Goal: Navigation & Orientation: Find specific page/section

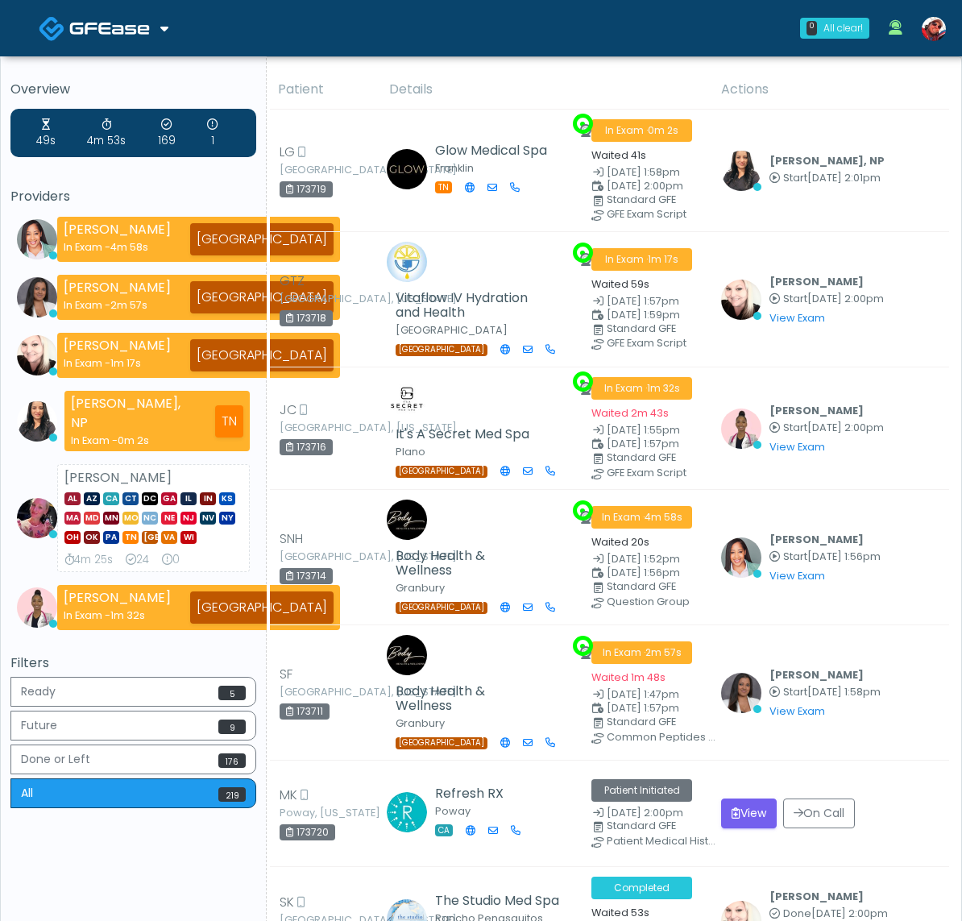
click at [122, 30] on img at bounding box center [109, 28] width 81 height 16
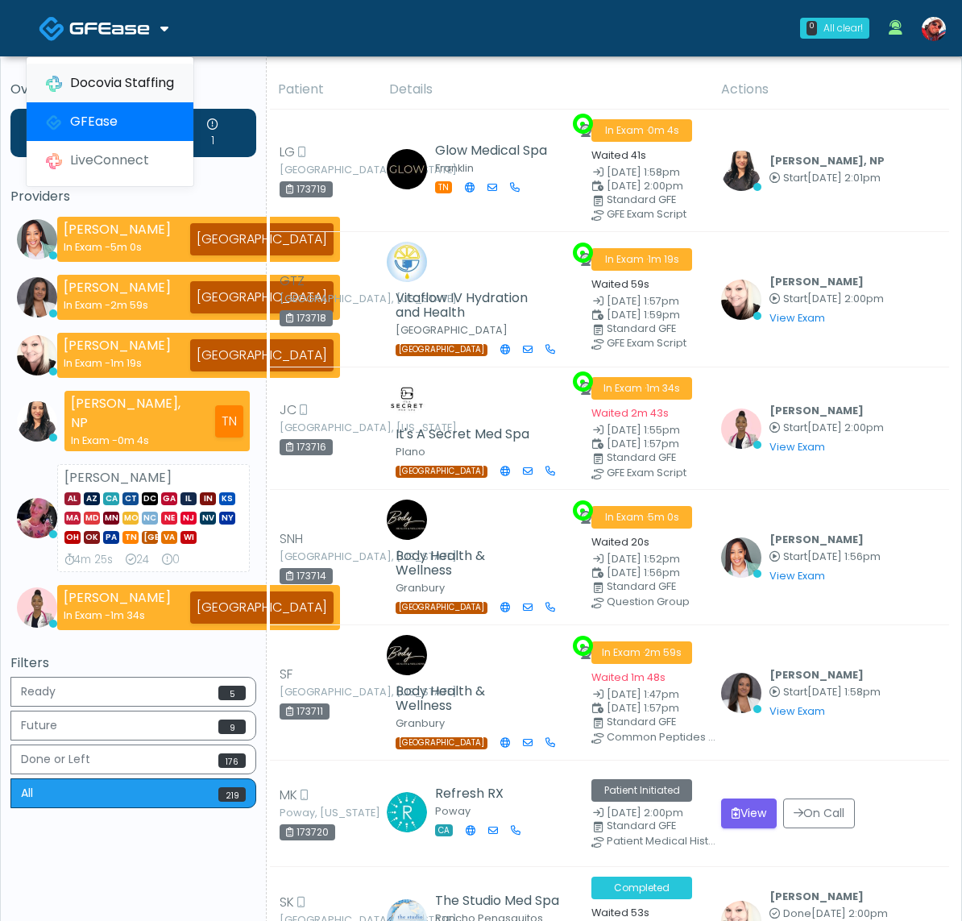
click at [118, 73] on link "Docovia Staffing" at bounding box center [110, 83] width 167 height 39
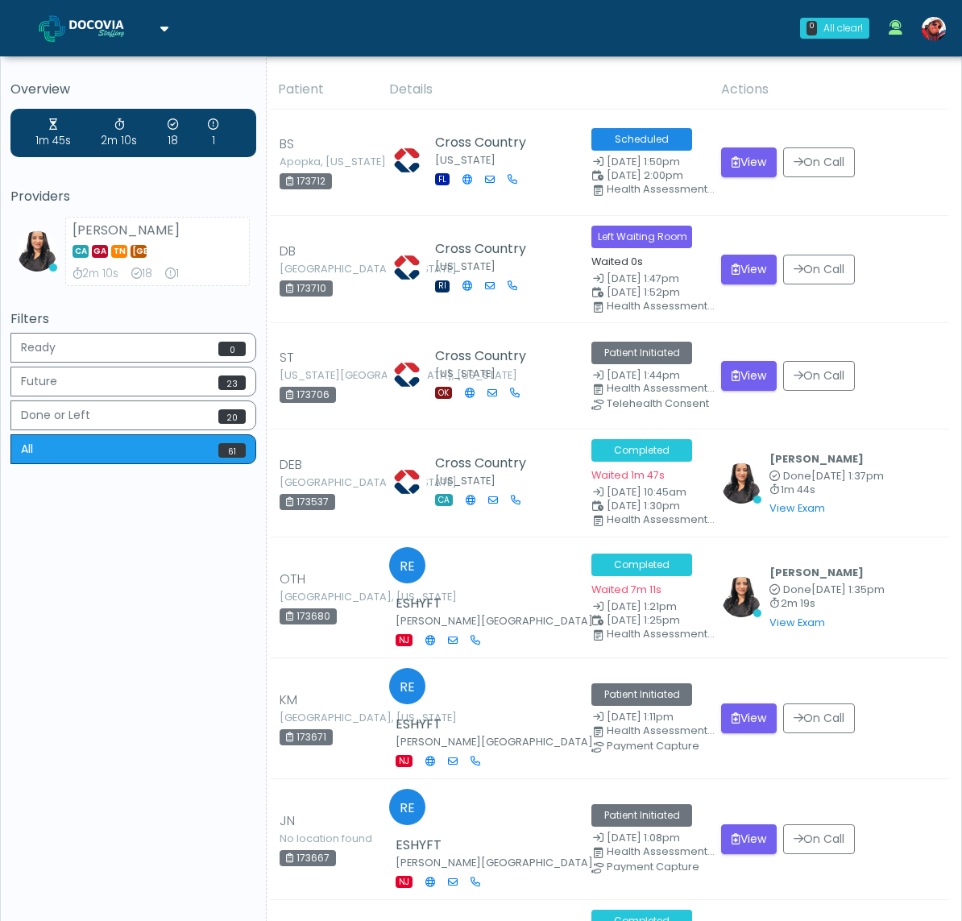
click at [71, 20] on img at bounding box center [109, 28] width 81 height 16
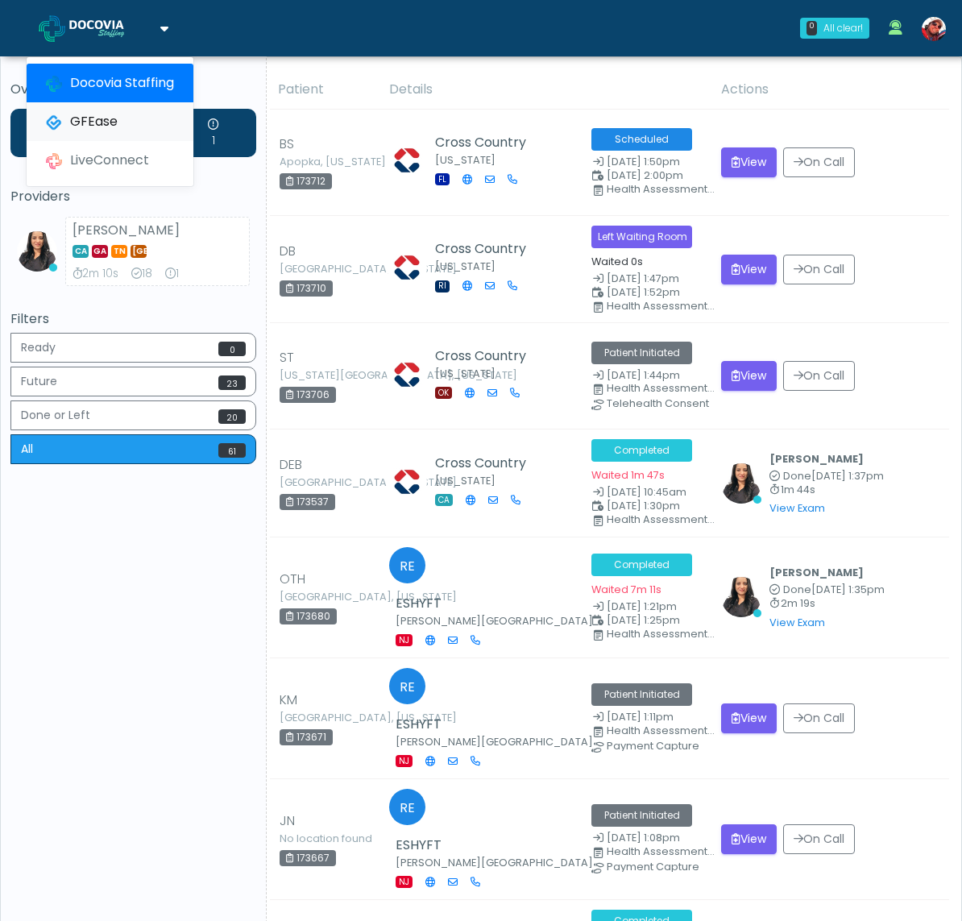
click at [129, 120] on link "GFEase" at bounding box center [110, 121] width 167 height 39
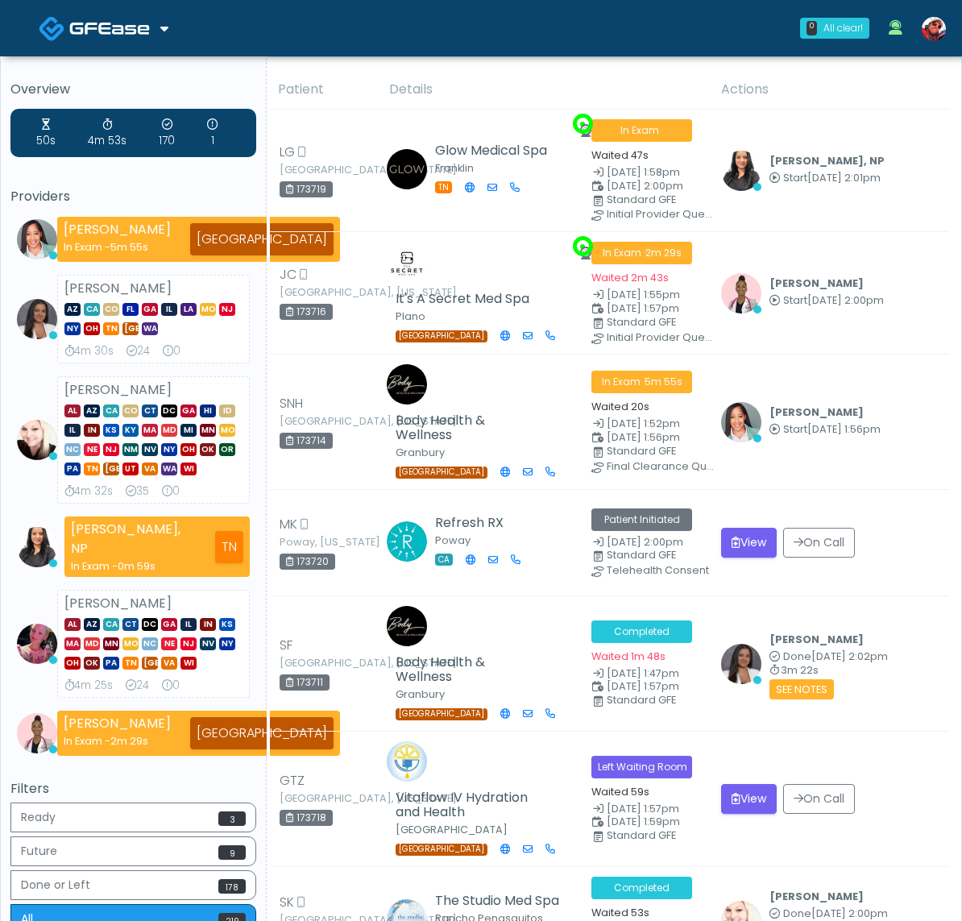
click at [569, 36] on div "0 All clear! All clear! Jennifer Ekeh In Exam - 5m 55s TX Anjali Nandakumar AZ …" at bounding box center [578, 28] width 756 height 53
